Goal: Task Accomplishment & Management: Use online tool/utility

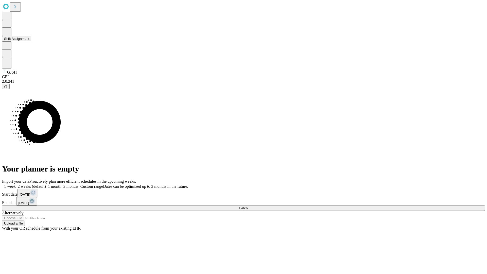
click at [31, 41] on button "Shift Assignment" at bounding box center [16, 38] width 29 height 5
